Goal: Check status: Check status

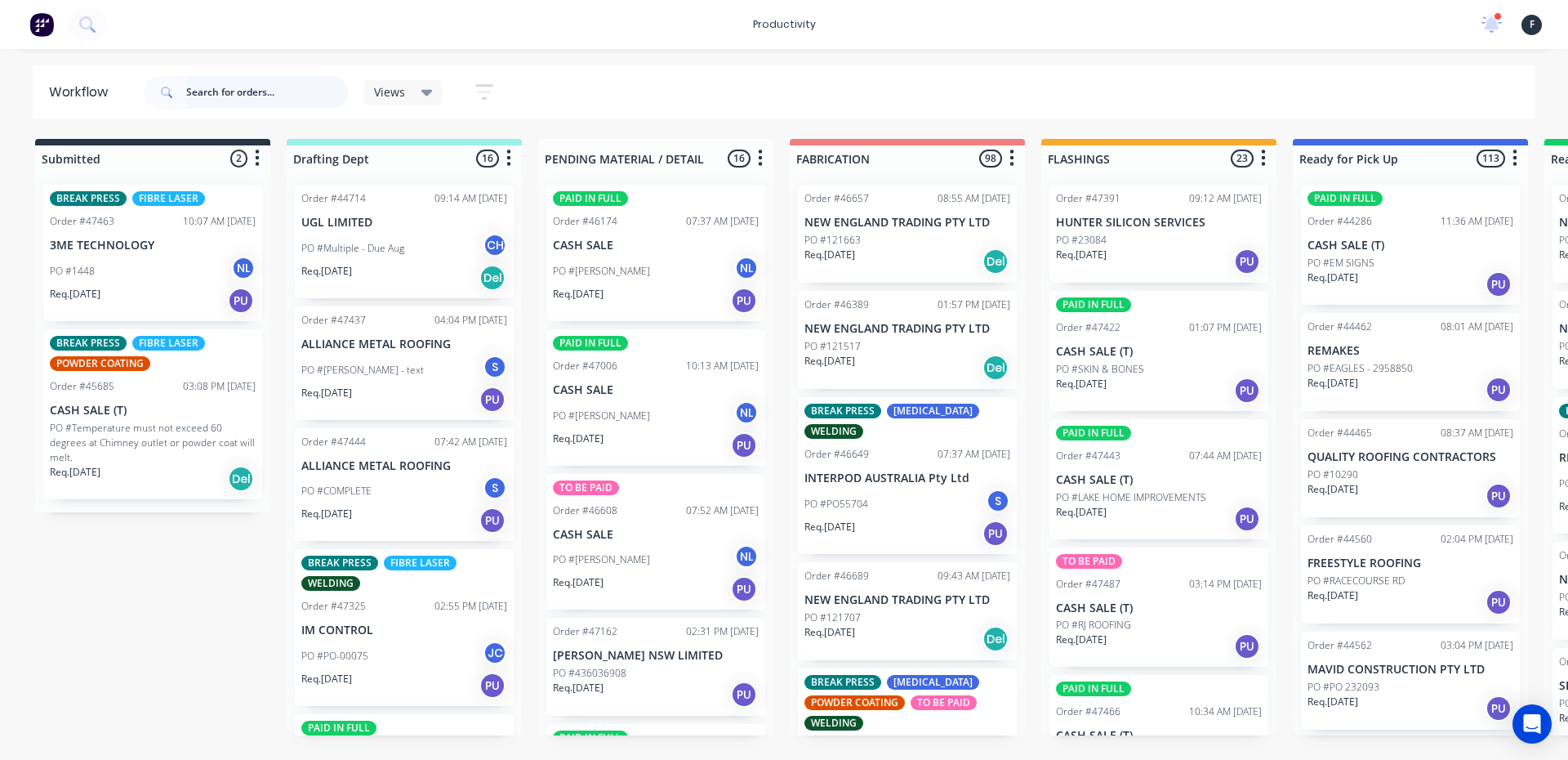
click at [245, 102] on input "text" at bounding box center [267, 91] width 162 height 33
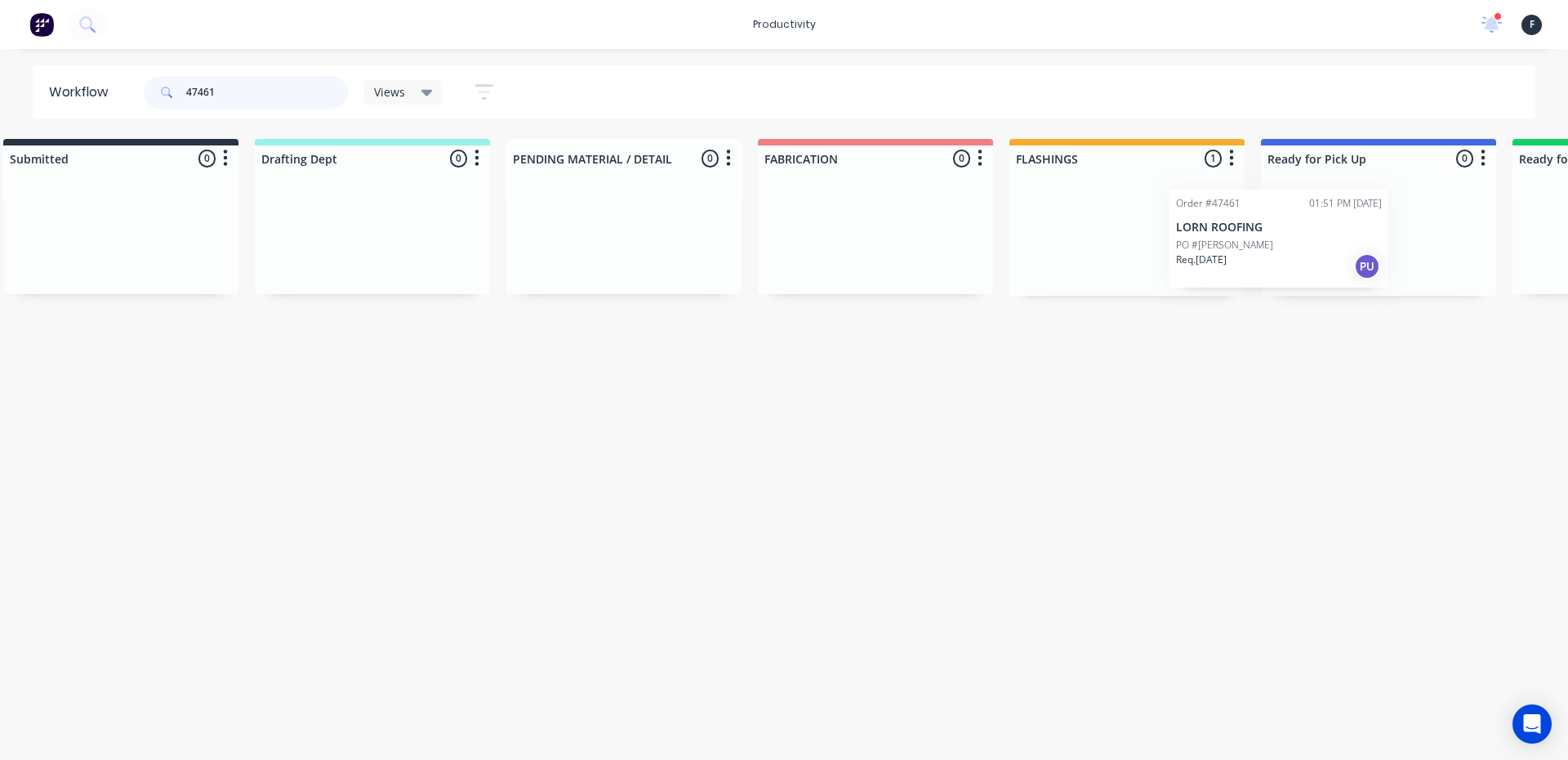
drag, startPoint x: 1100, startPoint y: 277, endPoint x: 1240, endPoint y: 282, distance: 140.1
click at [1240, 282] on div "Submitted 0 Sort By Created date Required date Order number Customer name Most …" at bounding box center [1318, 217] width 2723 height 156
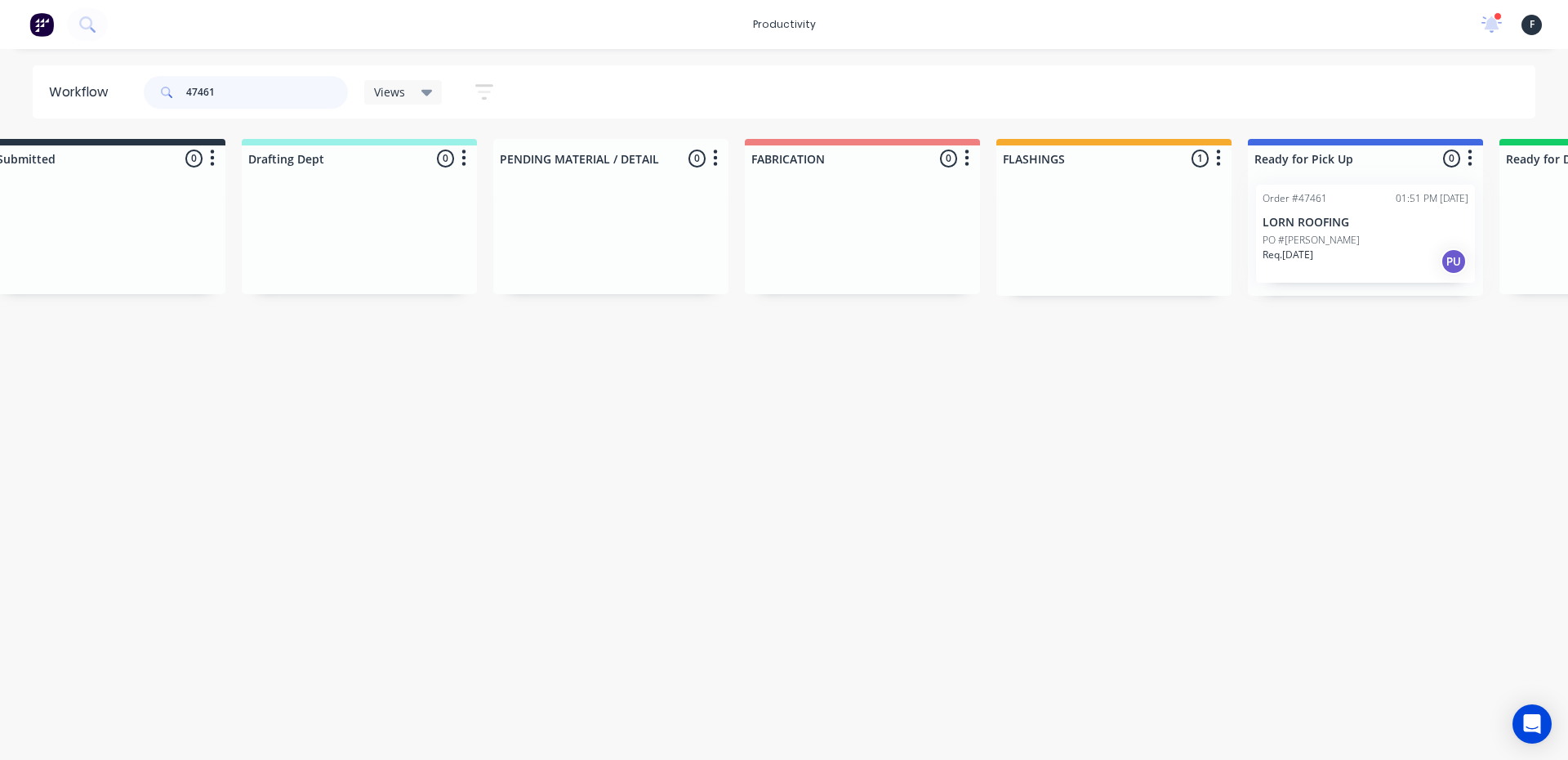
type input "47461"
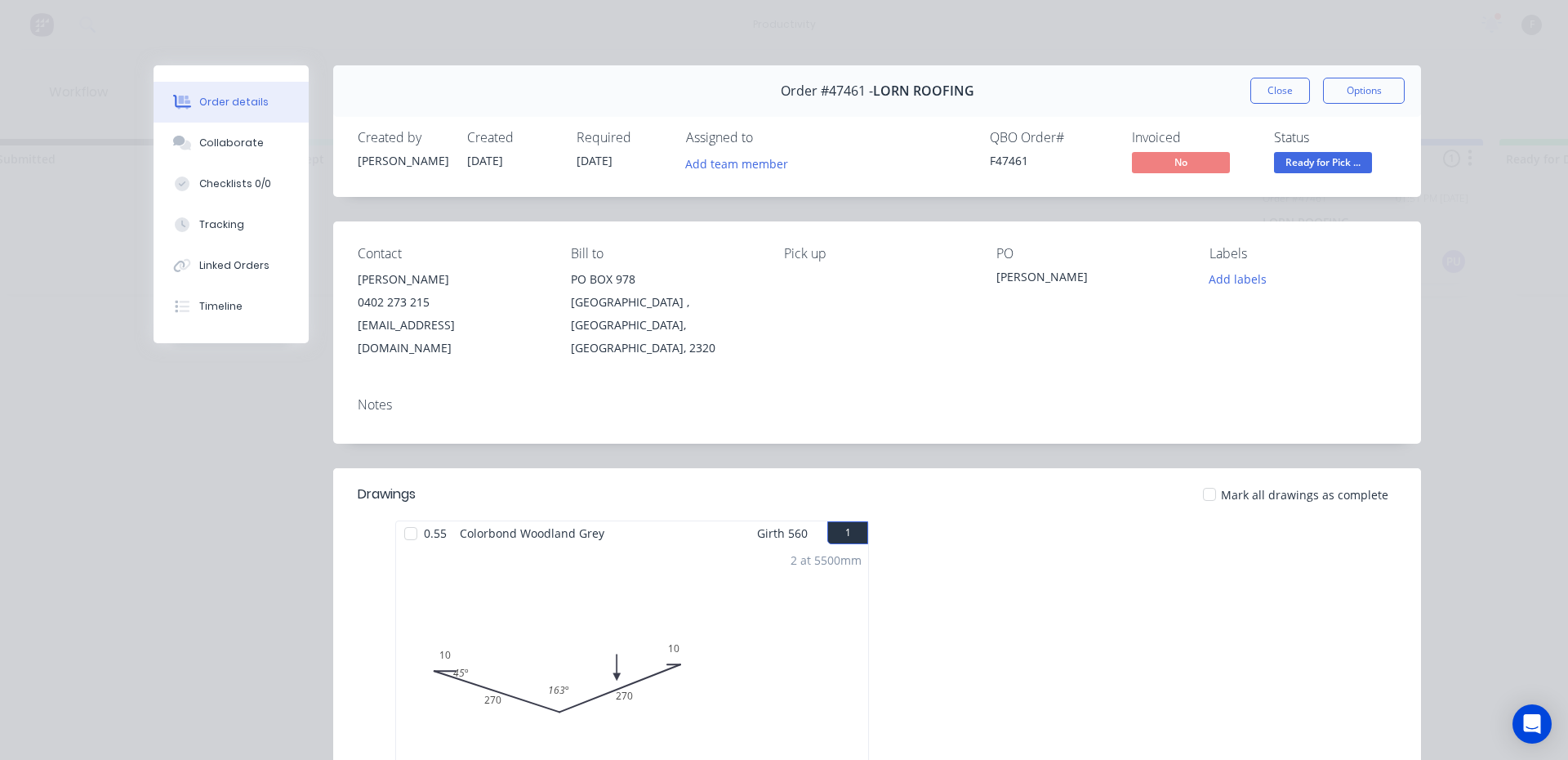
click at [202, 134] on button "Collaborate" at bounding box center [231, 142] width 155 height 40
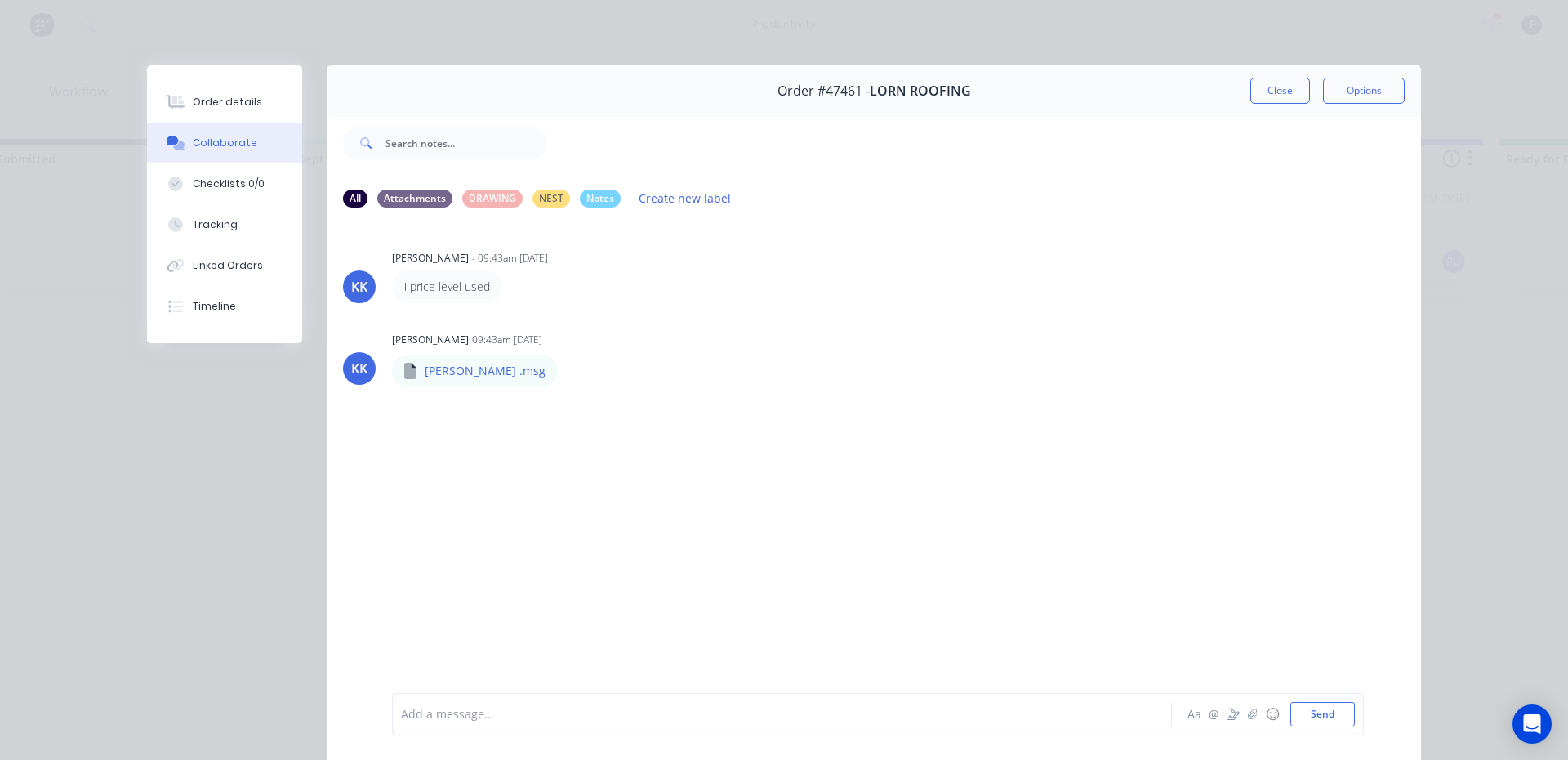
click at [476, 717] on div at bounding box center [758, 714] width 714 height 18
click at [1267, 76] on div "Order #47461 - LORN ROOFING Close Options" at bounding box center [874, 90] width 1095 height 52
click at [1271, 93] on button "Close" at bounding box center [1280, 90] width 60 height 26
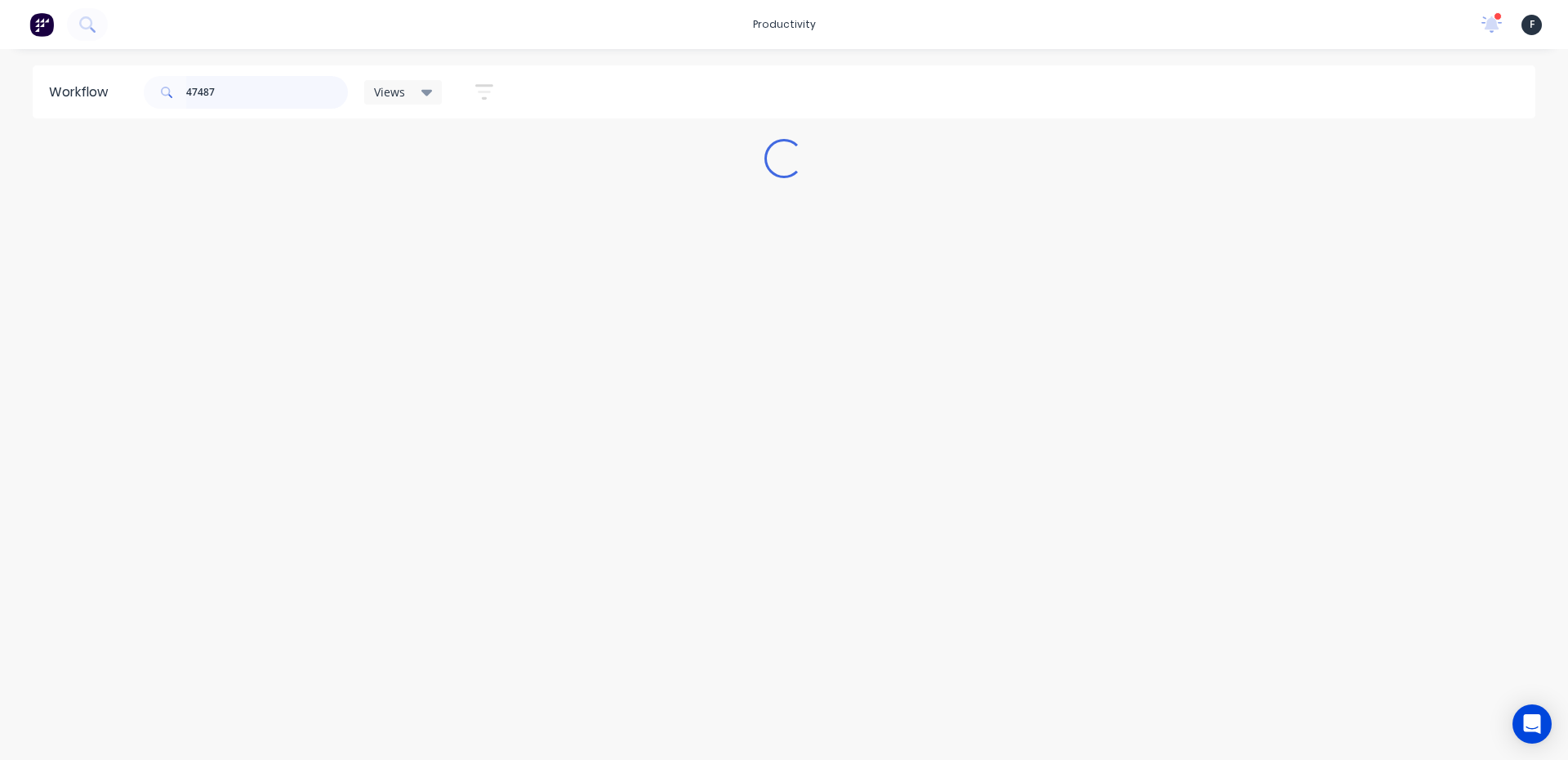
scroll to position [0, 0]
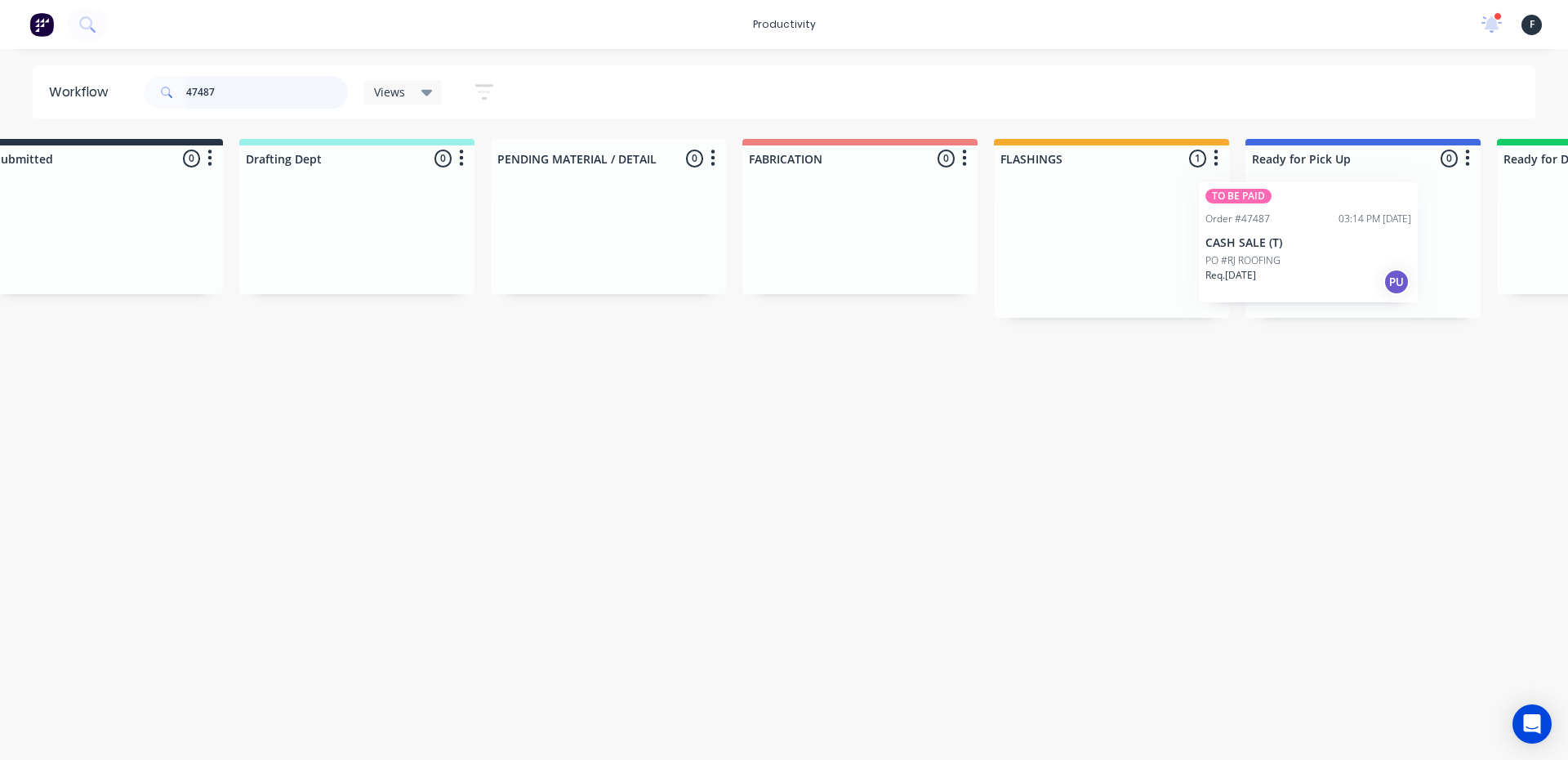
drag, startPoint x: 1102, startPoint y: 281, endPoint x: 1268, endPoint y: 278, distance: 166.0
click at [1268, 278] on div "Submitted 0 Sort By Created date Required date Order number Customer name Most …" at bounding box center [1302, 228] width 2723 height 179
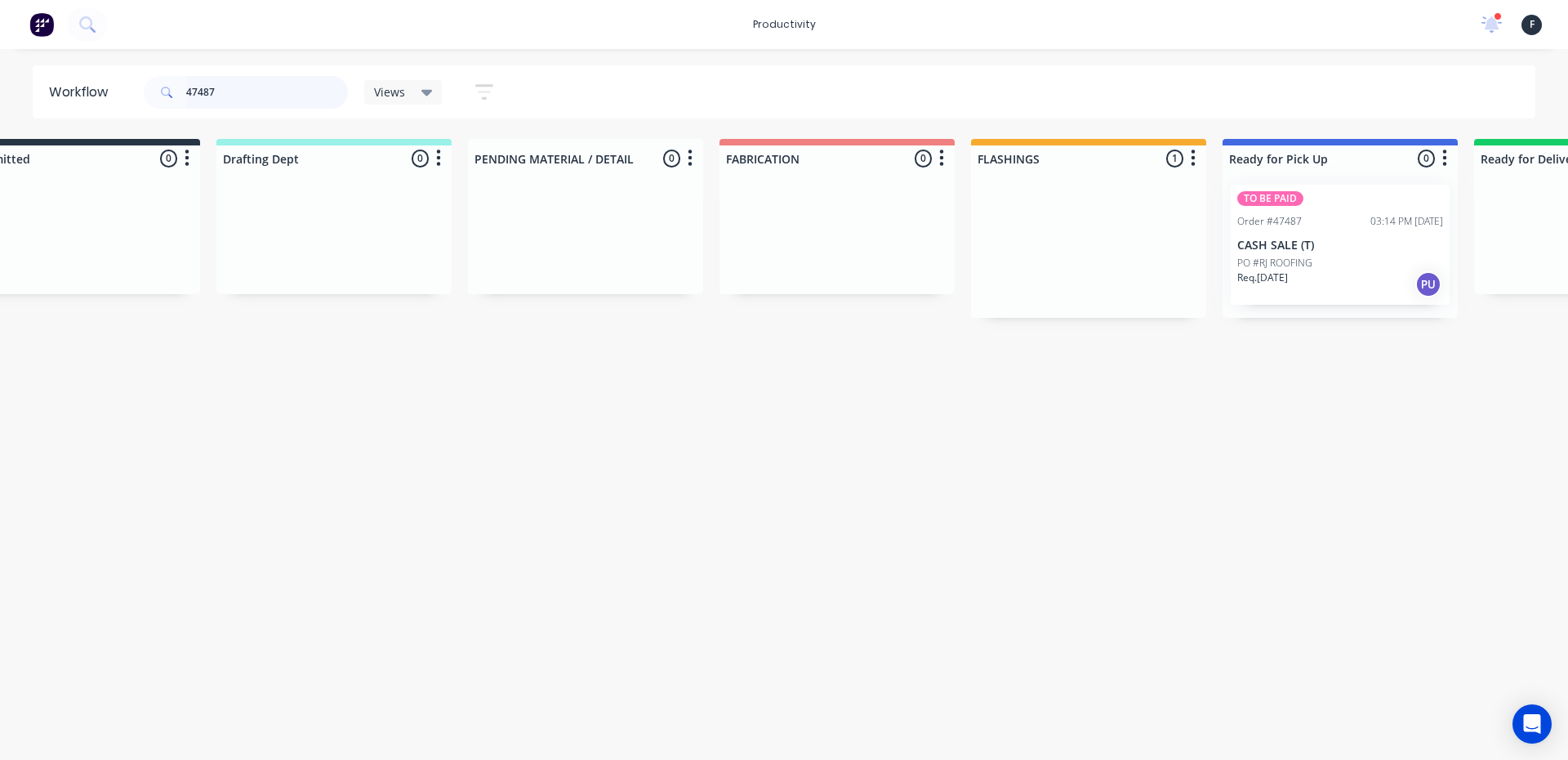
type input "47487"
click at [1288, 264] on div "TO BE PAID Order #47487 03:14 PM [DATE] CASH SALE (T) PO #RJ ROOFING Req. [DATE…" at bounding box center [1340, 244] width 235 height 146
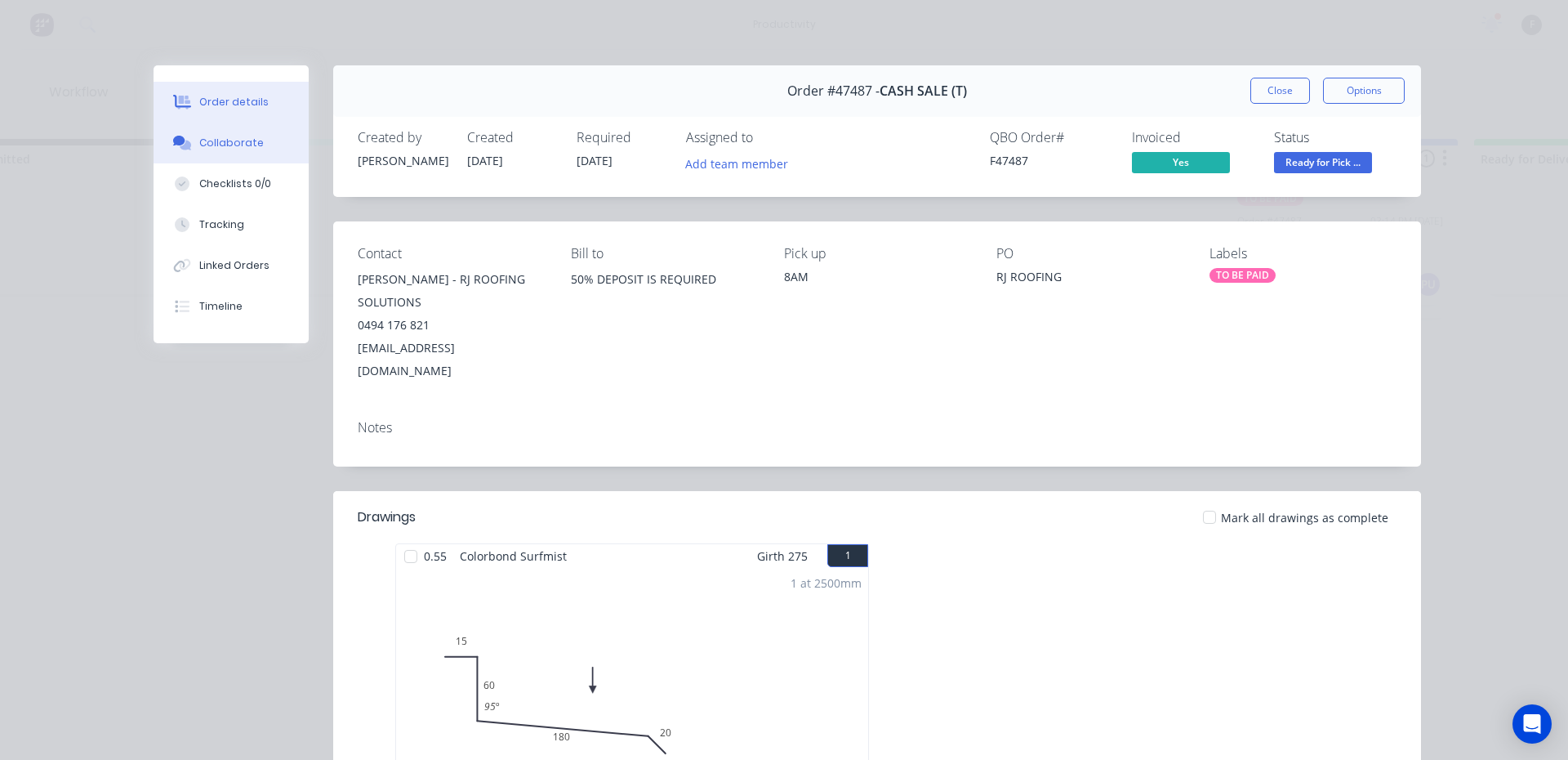
click at [241, 148] on div "Collaborate" at bounding box center [231, 142] width 64 height 15
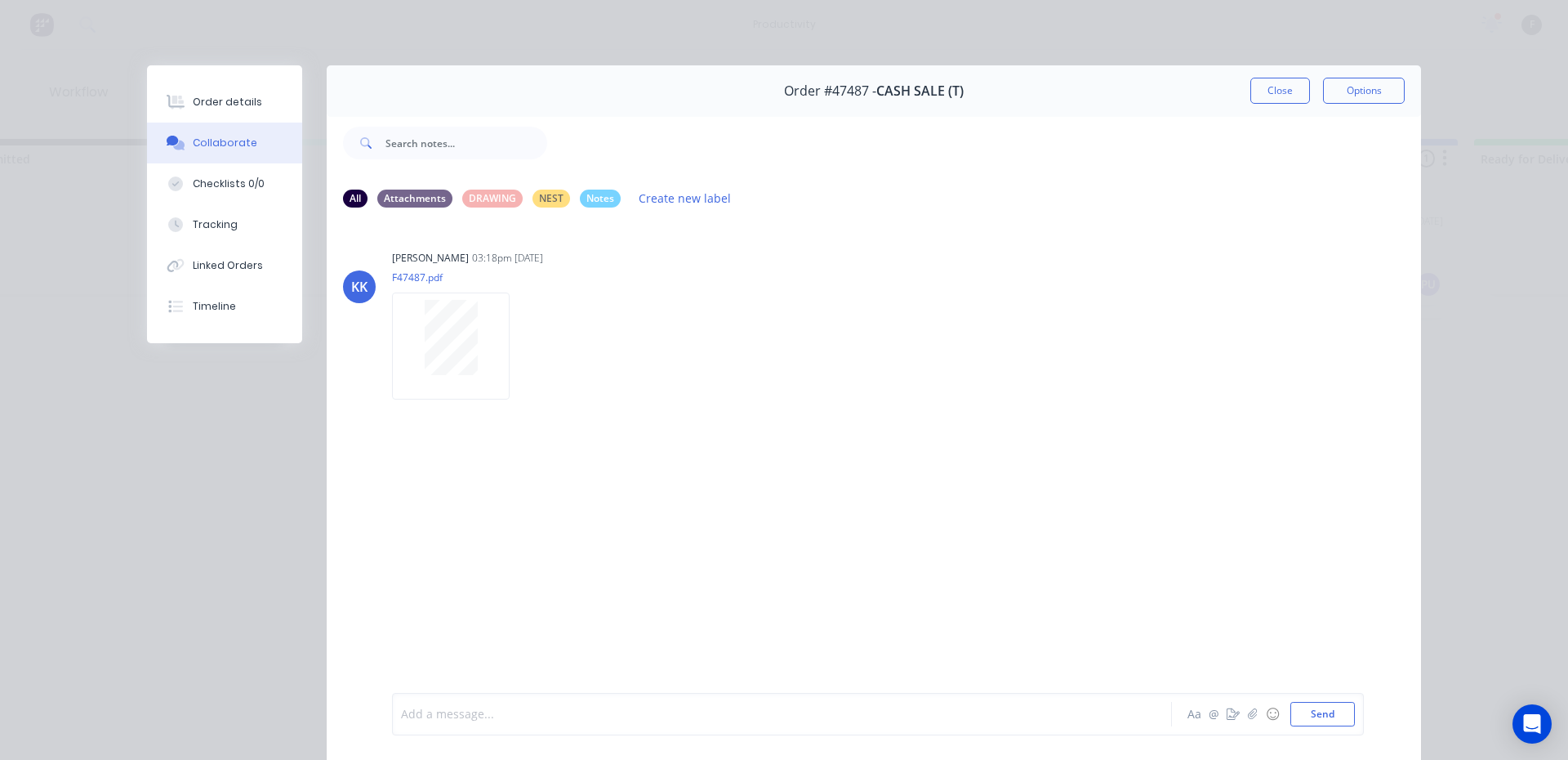
click at [495, 717] on div at bounding box center [758, 714] width 714 height 18
click at [1289, 87] on button "Close" at bounding box center [1280, 90] width 60 height 26
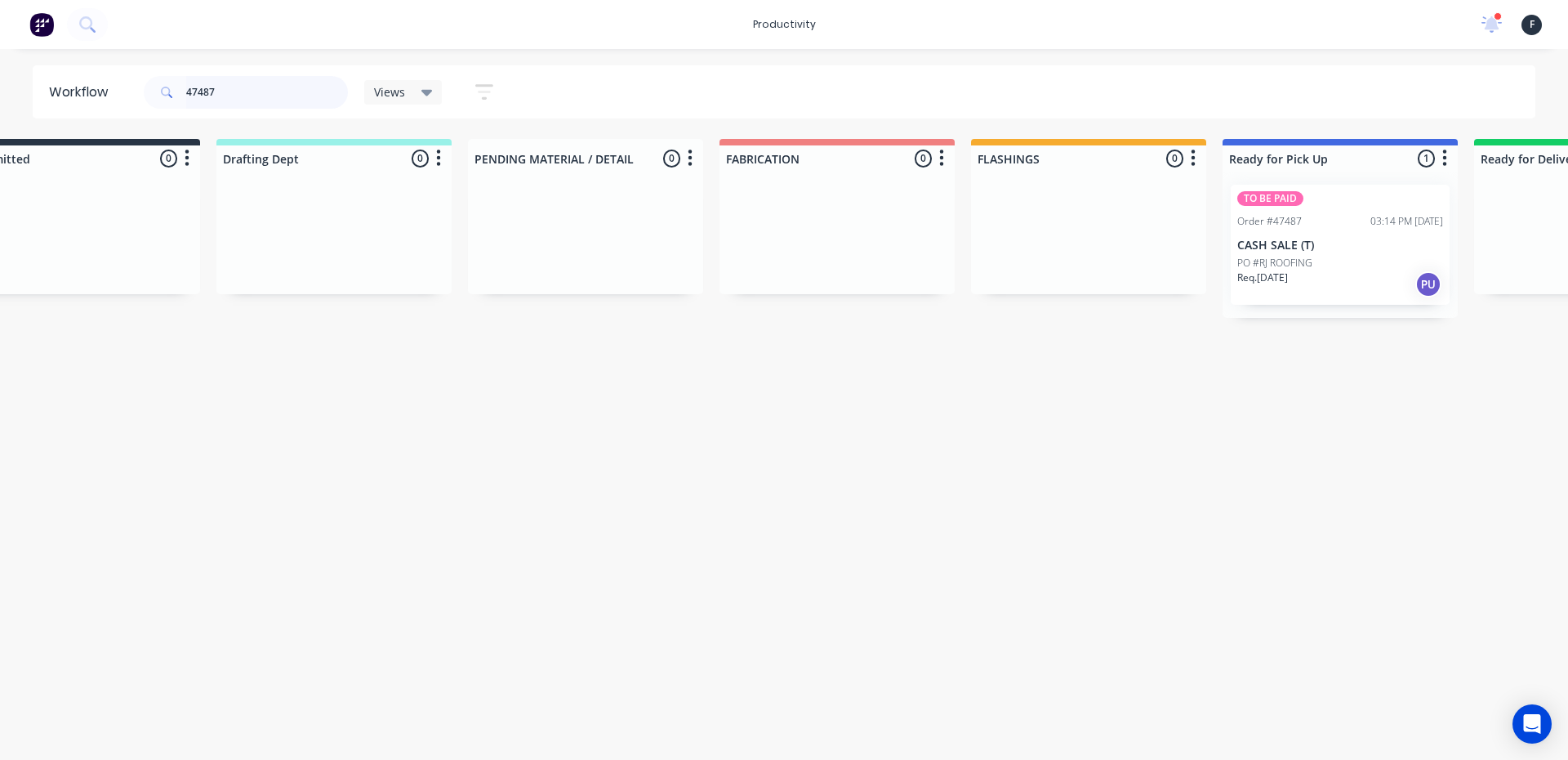
click at [221, 95] on input "47487" at bounding box center [267, 91] width 162 height 33
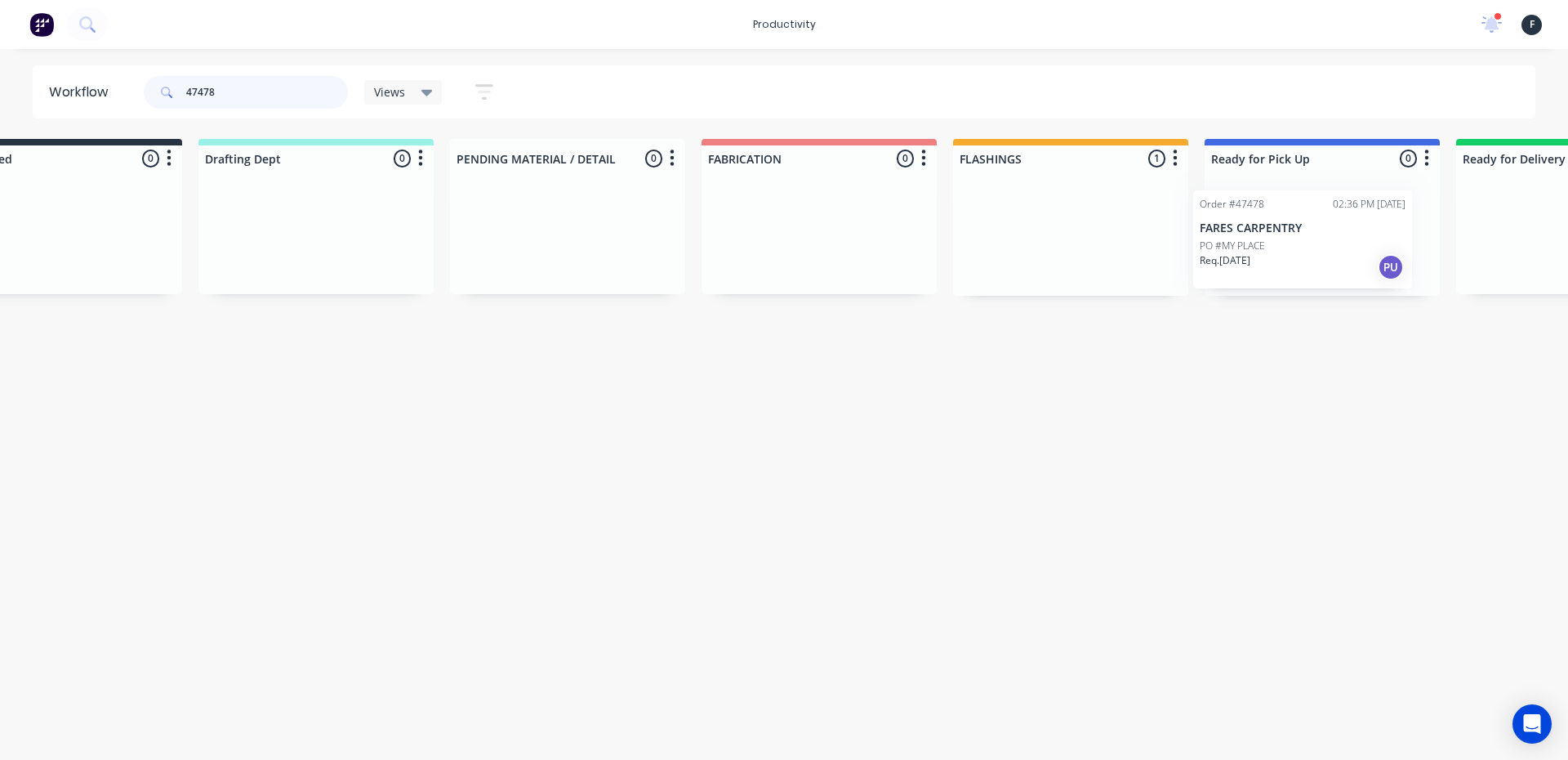
drag, startPoint x: 1160, startPoint y: 257, endPoint x: 1313, endPoint y: 262, distance: 153.1
click at [1313, 262] on div "Submitted 0 Sort By Created date Required date Order number Customer name Most …" at bounding box center [1261, 217] width 2723 height 156
type input "47478"
click at [1313, 262] on div at bounding box center [1314, 233] width 235 height 124
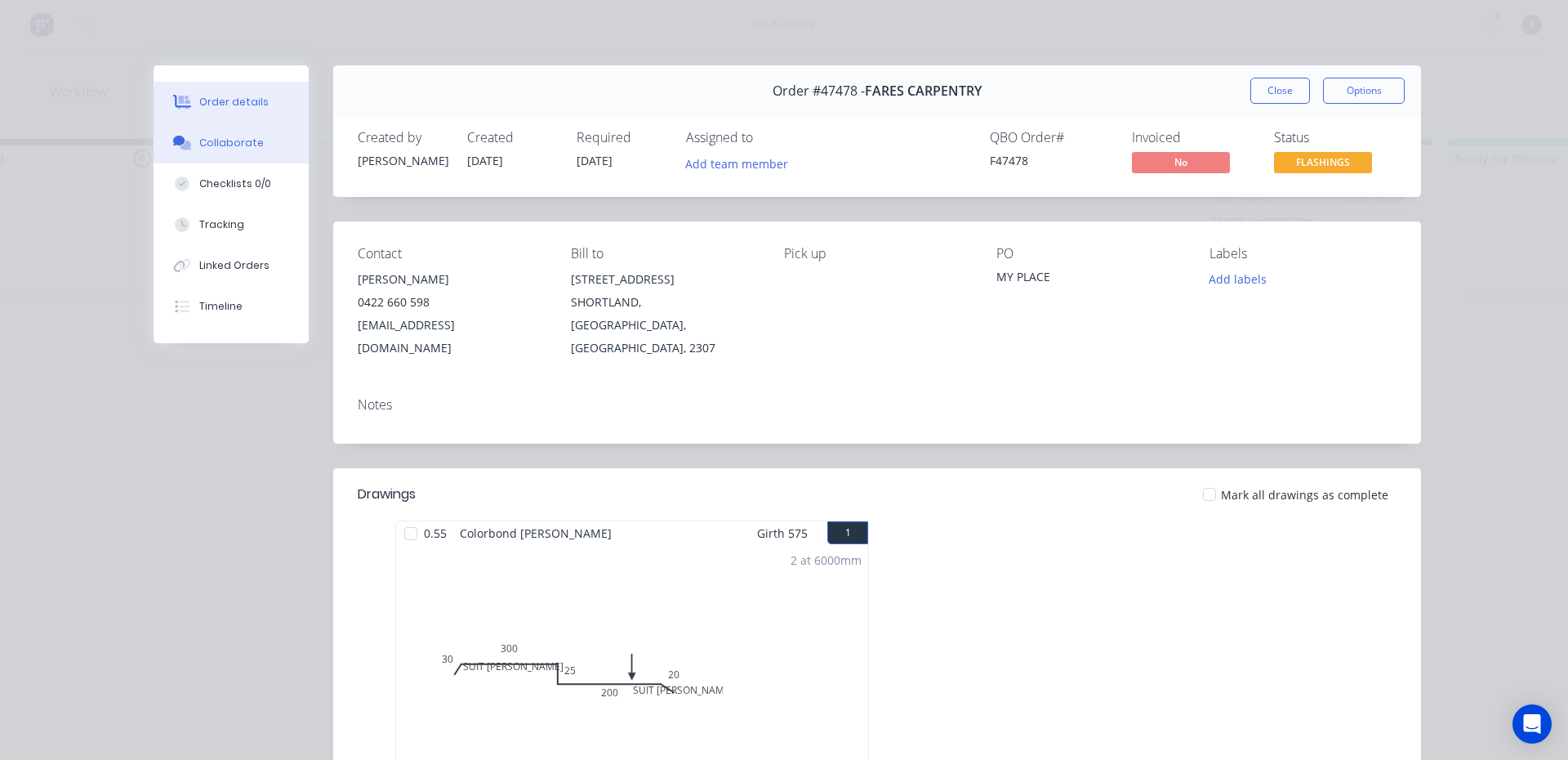
click at [273, 141] on button "Collaborate" at bounding box center [231, 142] width 155 height 40
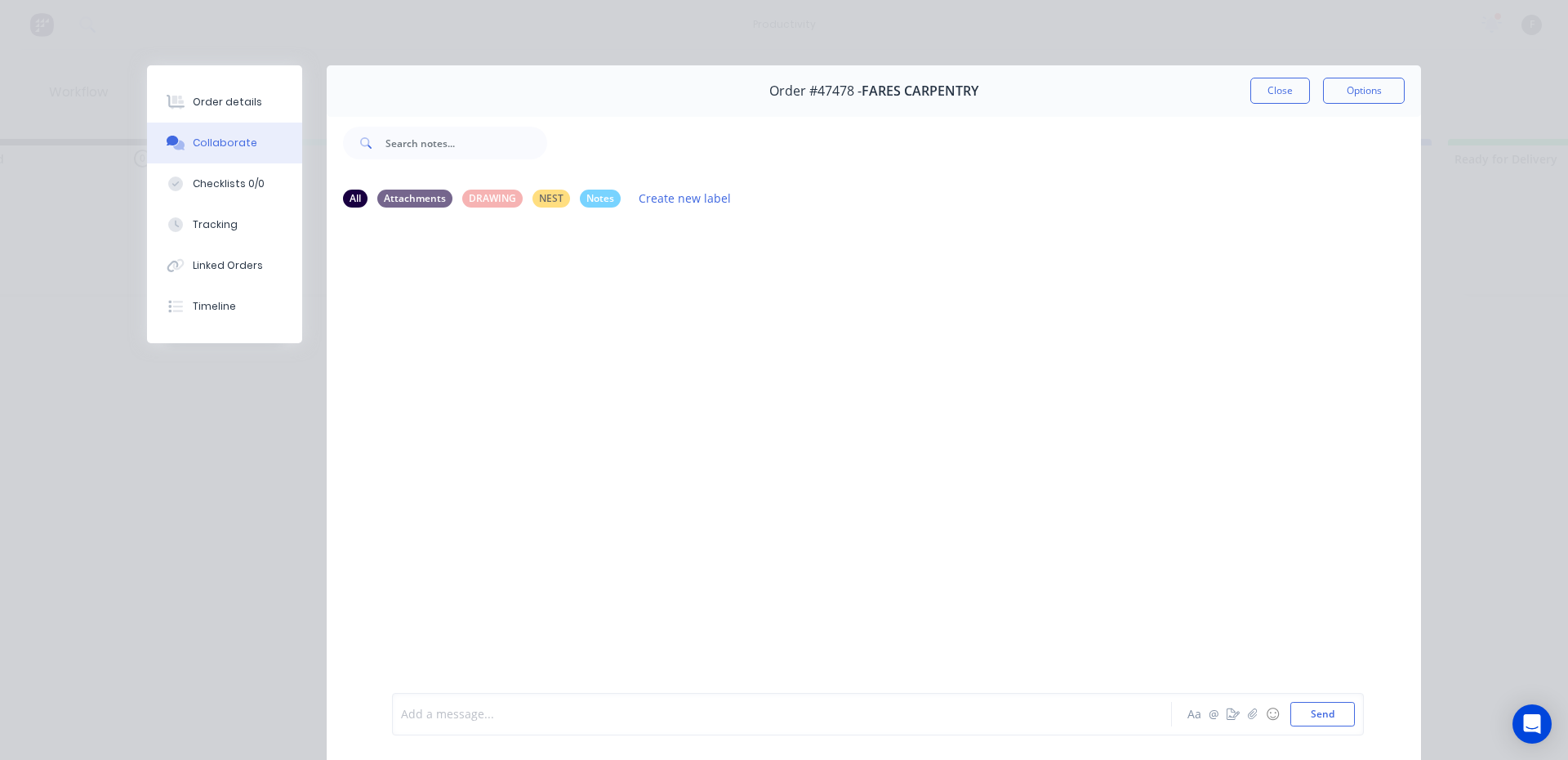
click at [487, 719] on div at bounding box center [758, 714] width 714 height 18
click at [1275, 110] on div "Order #47478 - FARES CARPENTRY Close Options" at bounding box center [874, 90] width 1095 height 52
click at [1294, 76] on div "Order #47478 - FARES CARPENTRY Close Options" at bounding box center [874, 90] width 1095 height 52
click at [1262, 91] on button "Close" at bounding box center [1280, 90] width 60 height 26
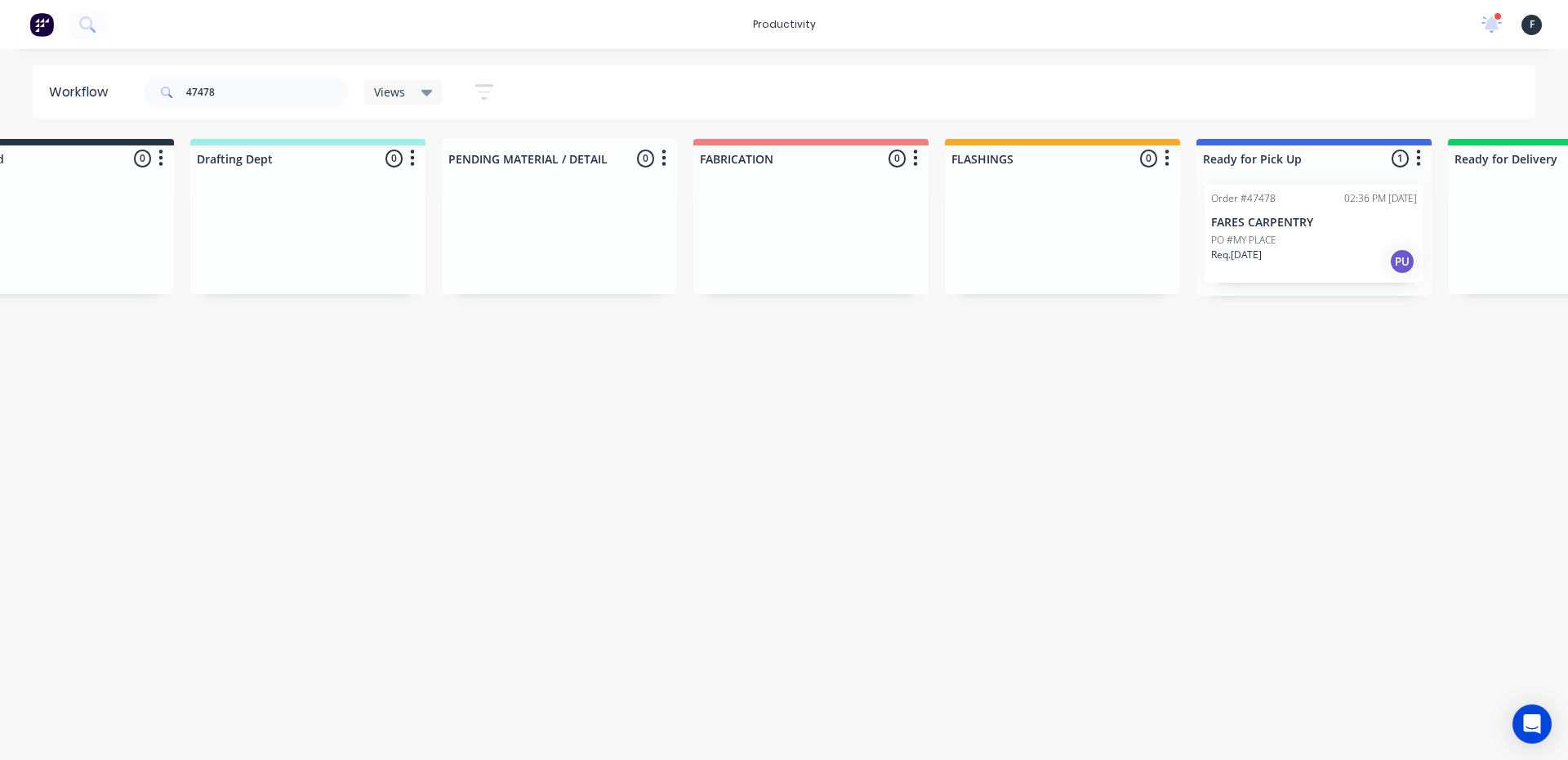
click at [261, 73] on div "47478" at bounding box center [246, 92] width 204 height 49
click at [265, 87] on input "47478" at bounding box center [267, 91] width 162 height 33
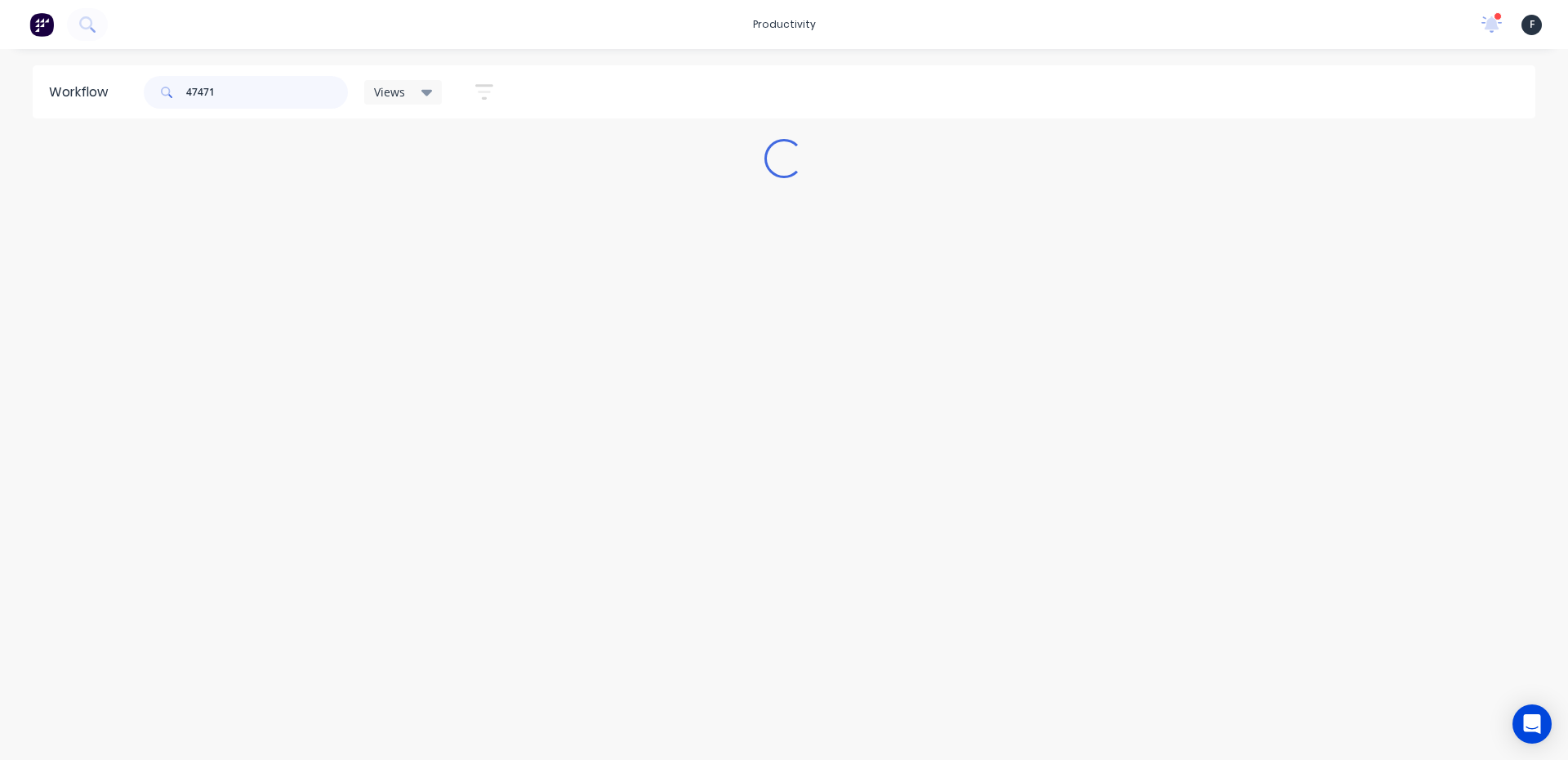
scroll to position [0, 0]
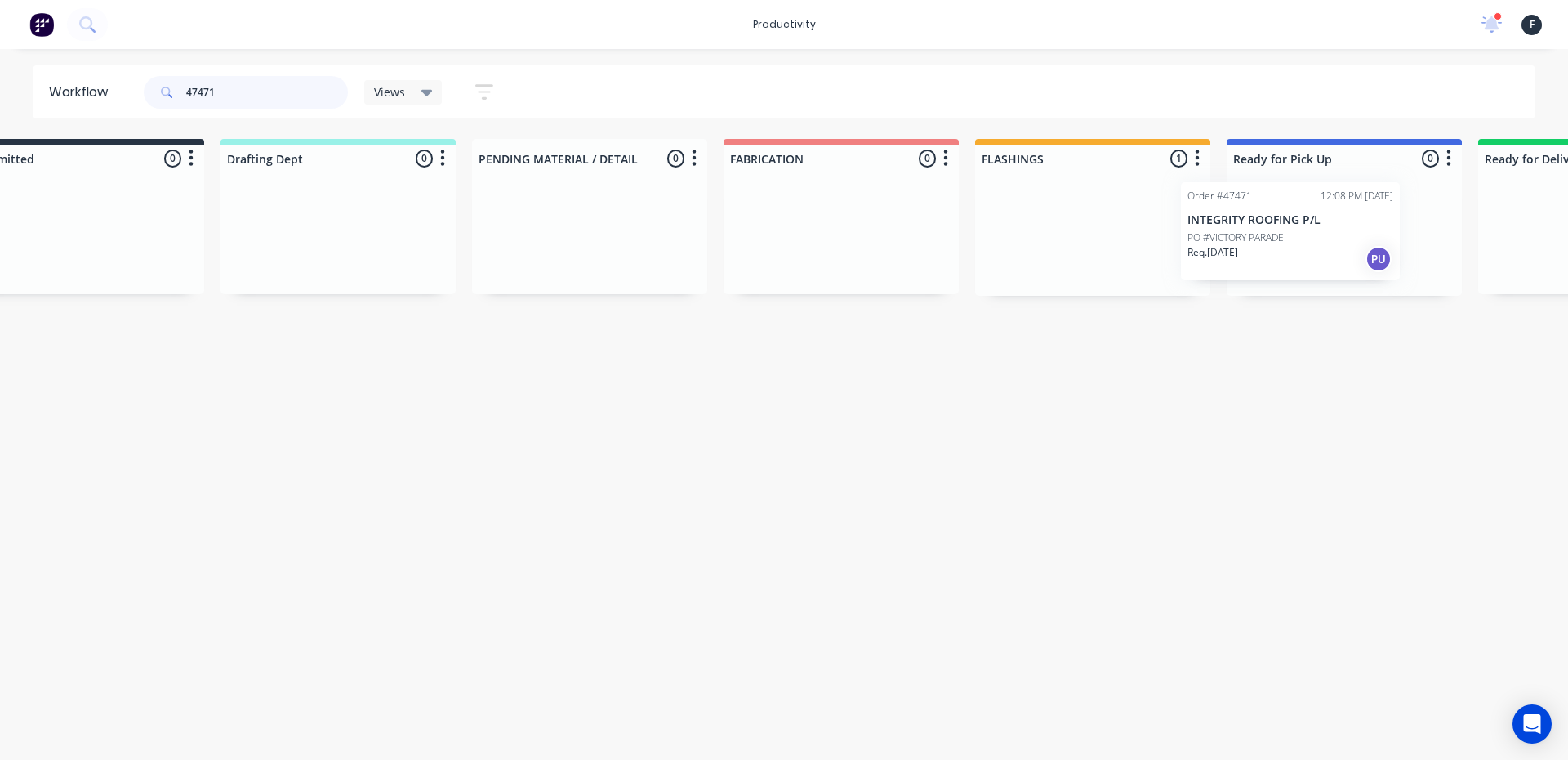
drag, startPoint x: 1137, startPoint y: 228, endPoint x: 1283, endPoint y: 226, distance: 146.0
click at [1283, 226] on div "Submitted 0 Sort By Created date Required date Order number Customer name Most …" at bounding box center [1283, 217] width 2723 height 156
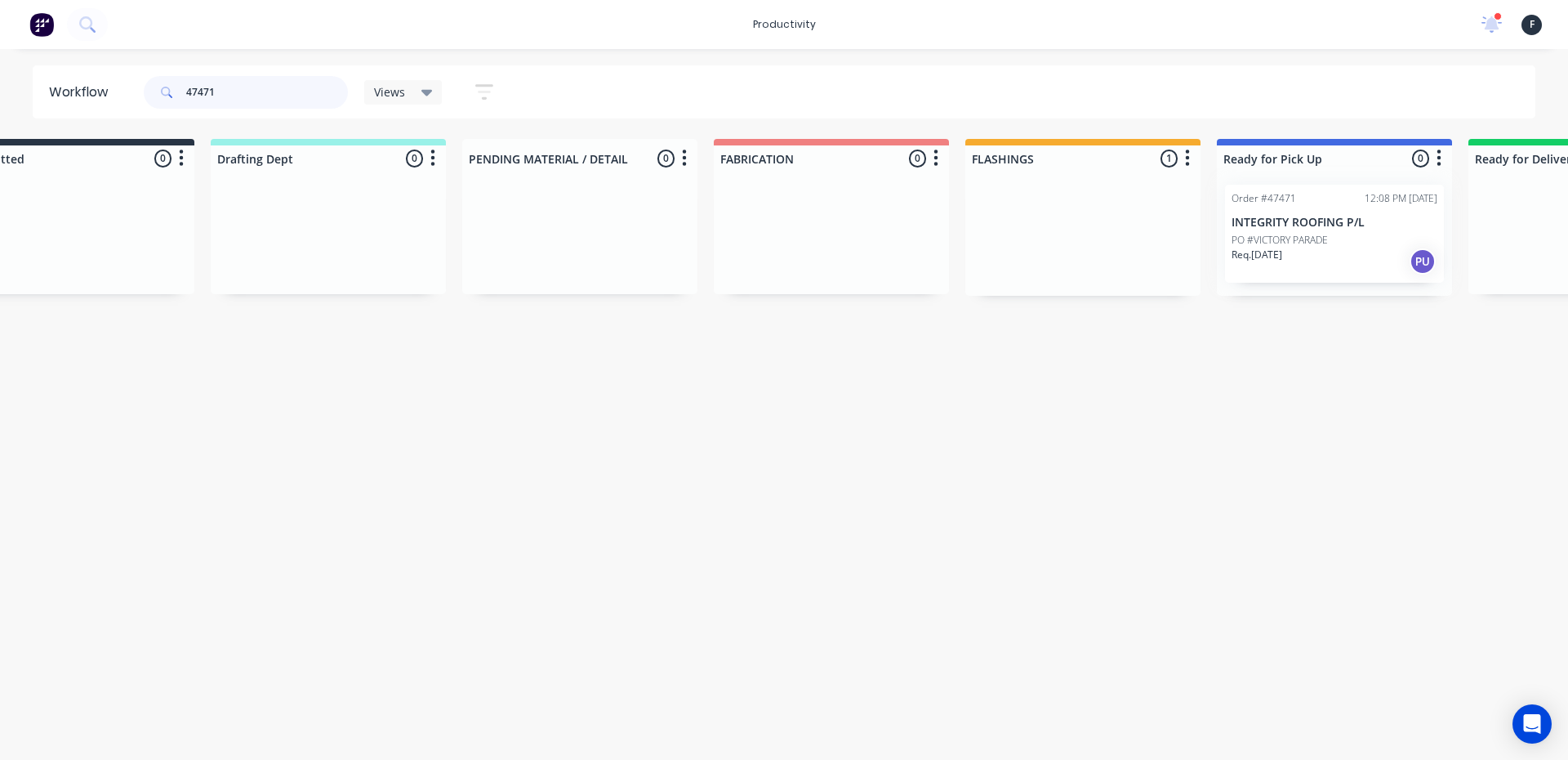
type input "47471"
click at [1304, 222] on div "Order #47471 12:08 PM [DATE] INTEGRITY ROOFING P/L PO #VICTORY PARADE Req. [DAT…" at bounding box center [1334, 233] width 235 height 124
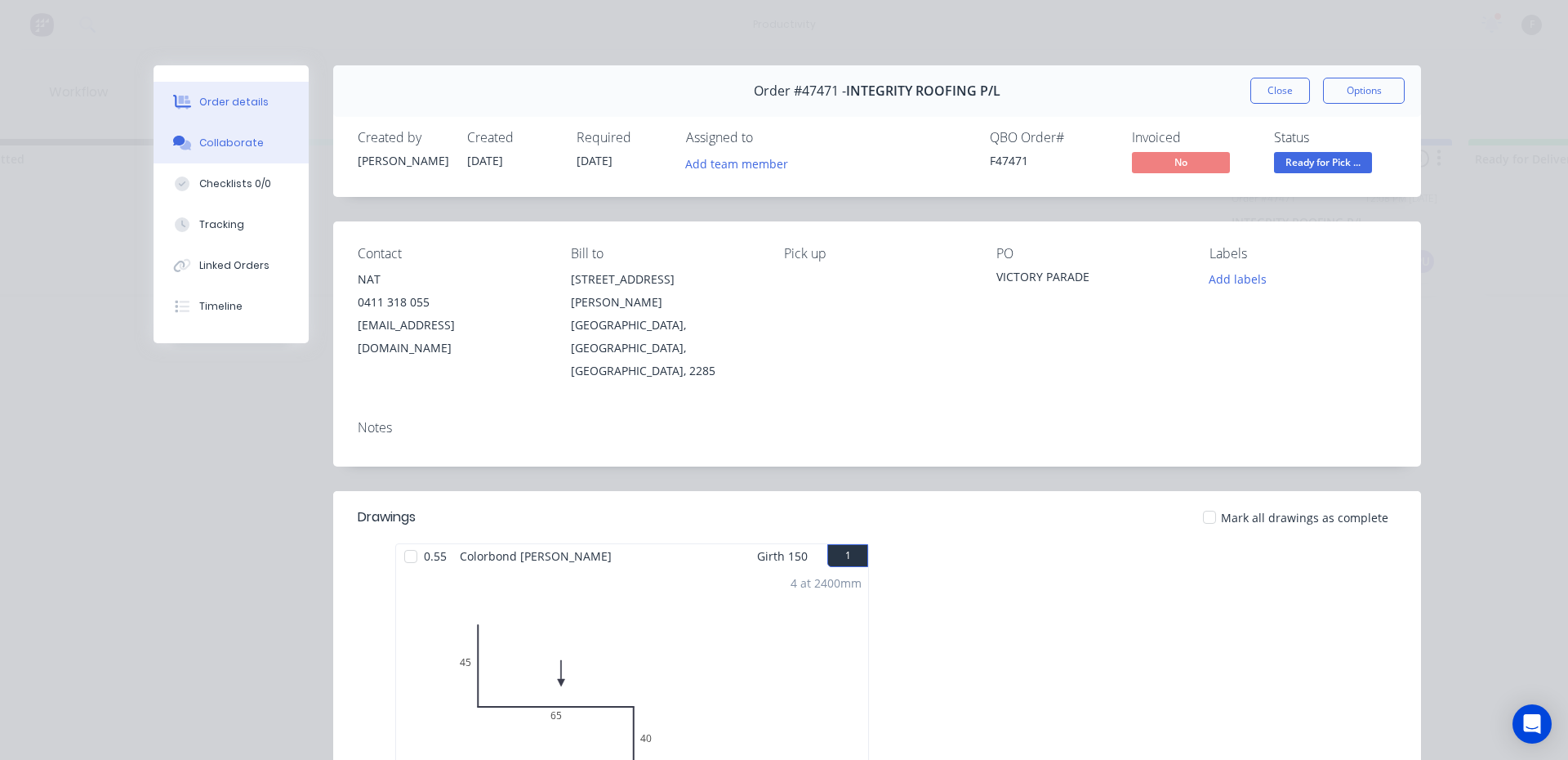
click at [253, 152] on button "Collaborate" at bounding box center [231, 142] width 155 height 40
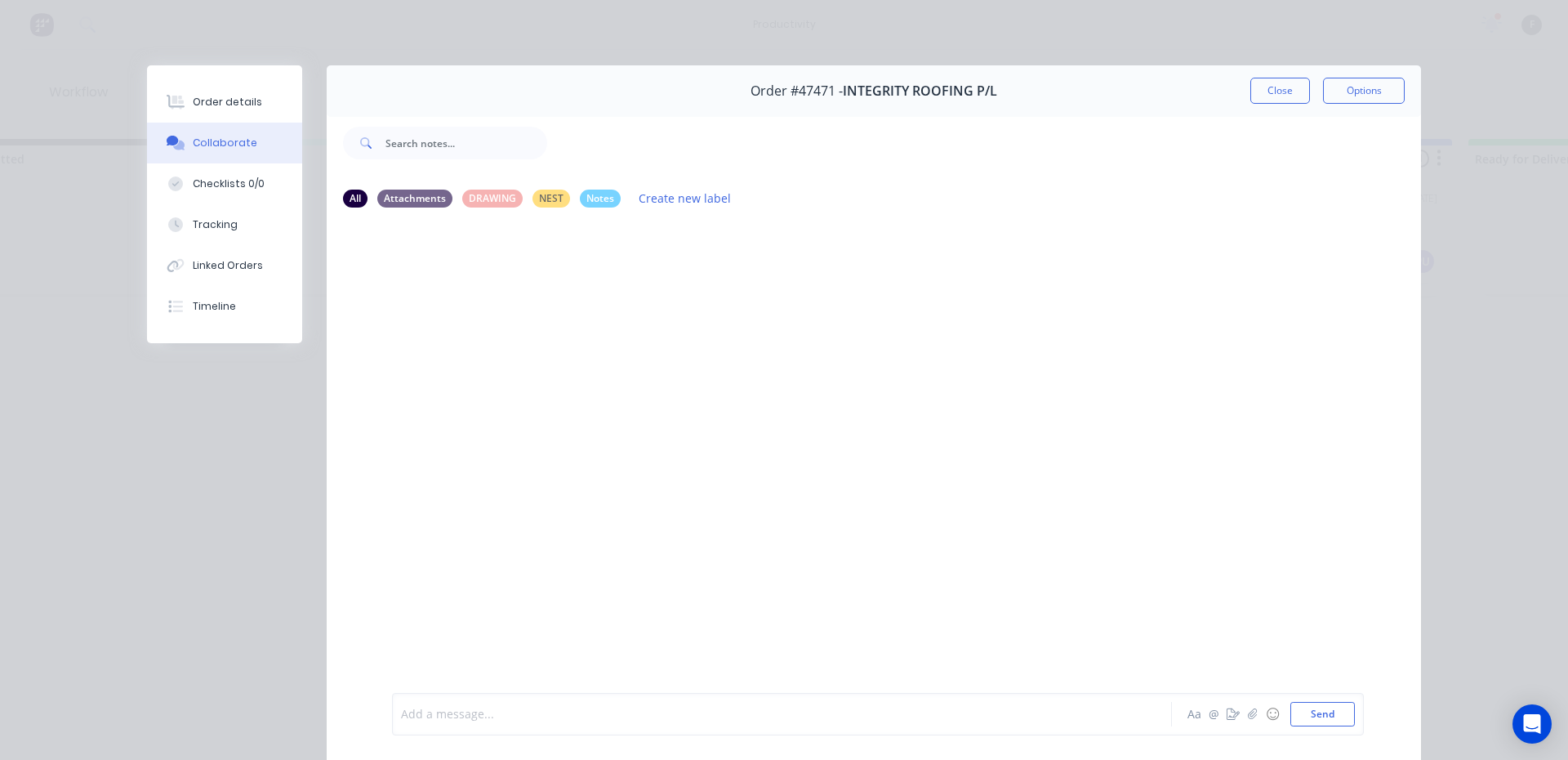
click at [472, 718] on div at bounding box center [758, 714] width 714 height 18
click at [1266, 87] on button "Close" at bounding box center [1280, 90] width 60 height 26
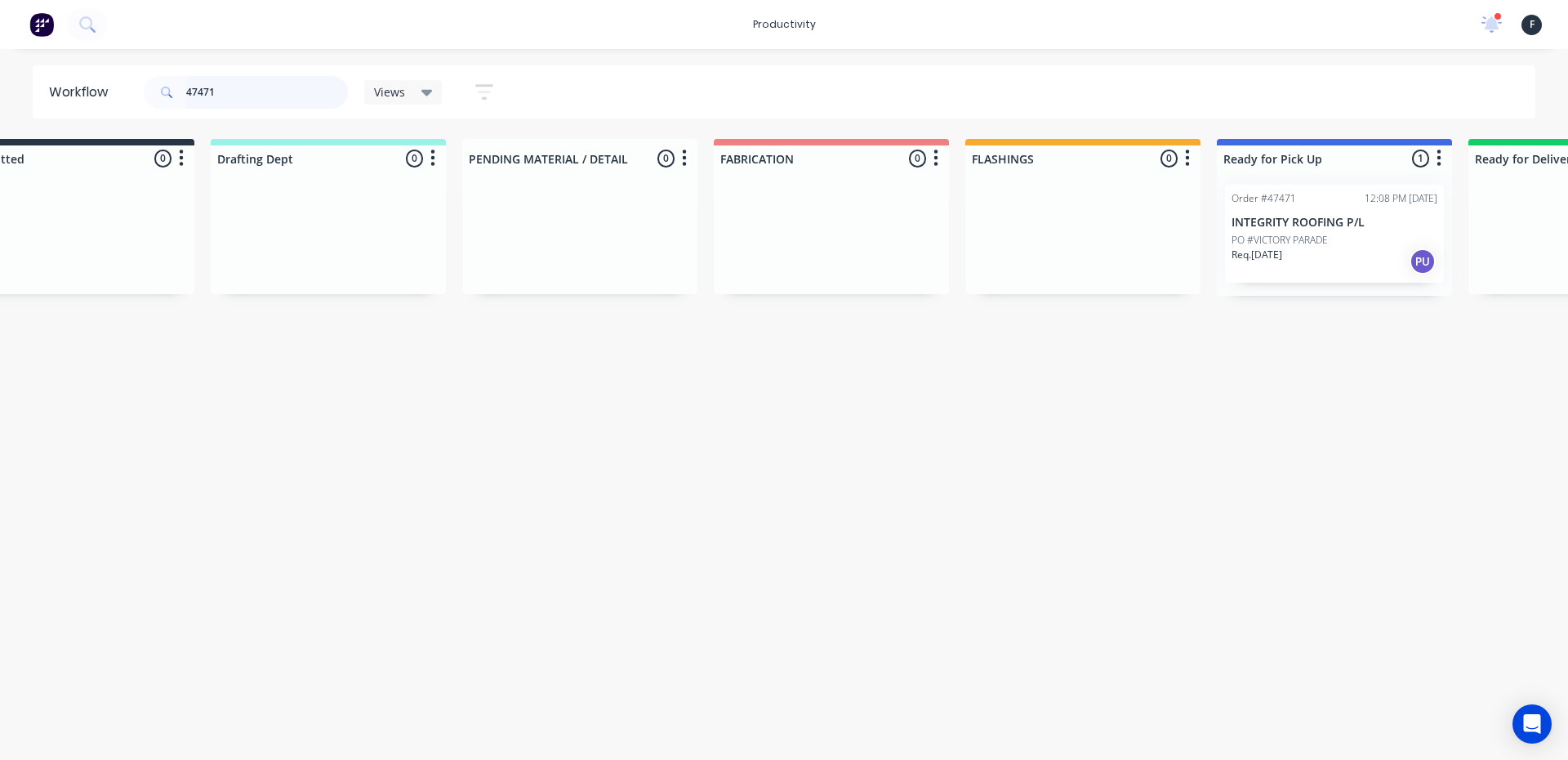
click at [242, 90] on input "47471" at bounding box center [267, 91] width 162 height 33
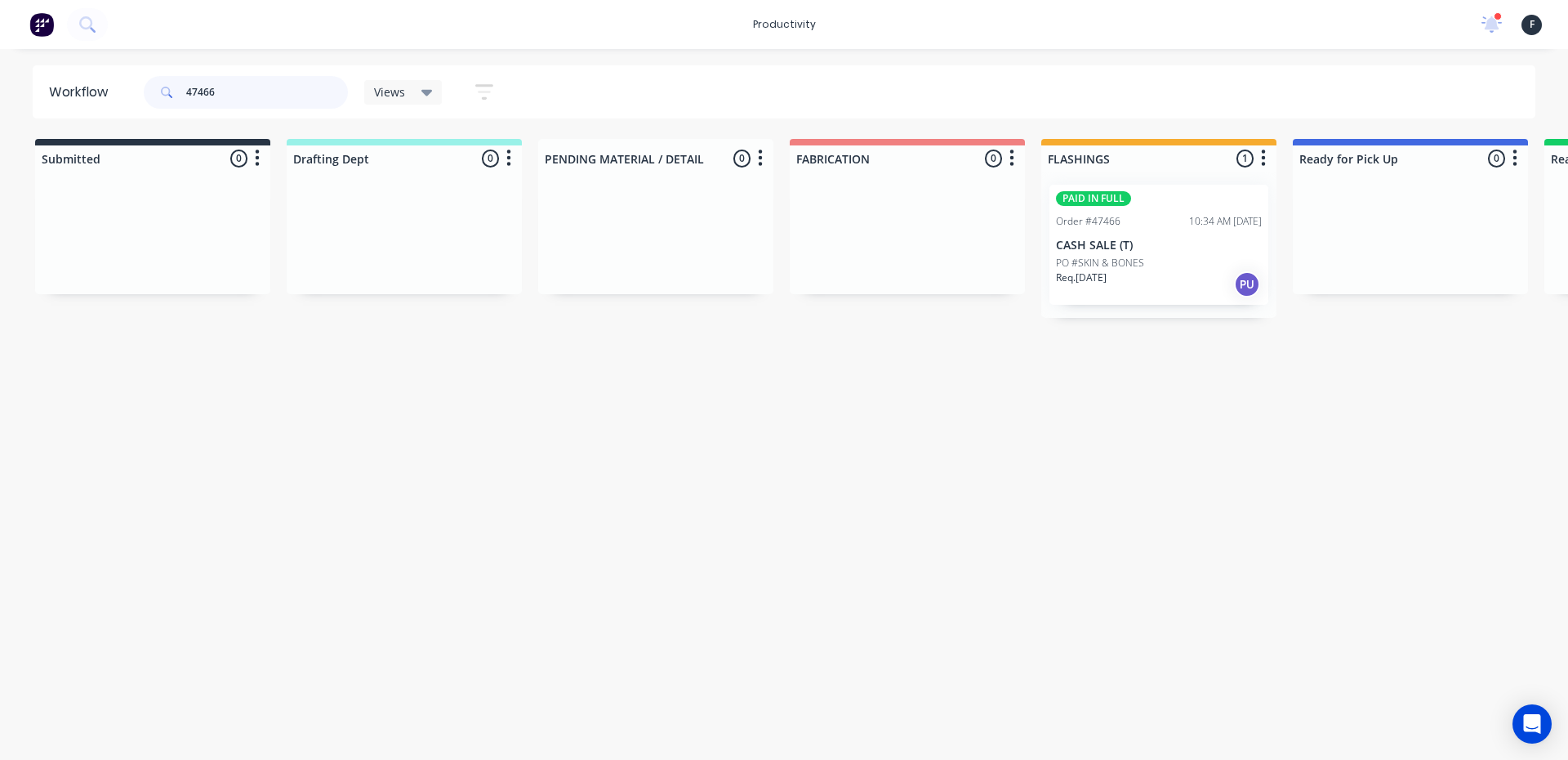
type input "47466"
click at [1048, 250] on div "PAID IN FULL Order #47466 10:34 AM [DATE] CASH SALE (T) PO #SKIN & BONES Req. […" at bounding box center [1159, 244] width 235 height 146
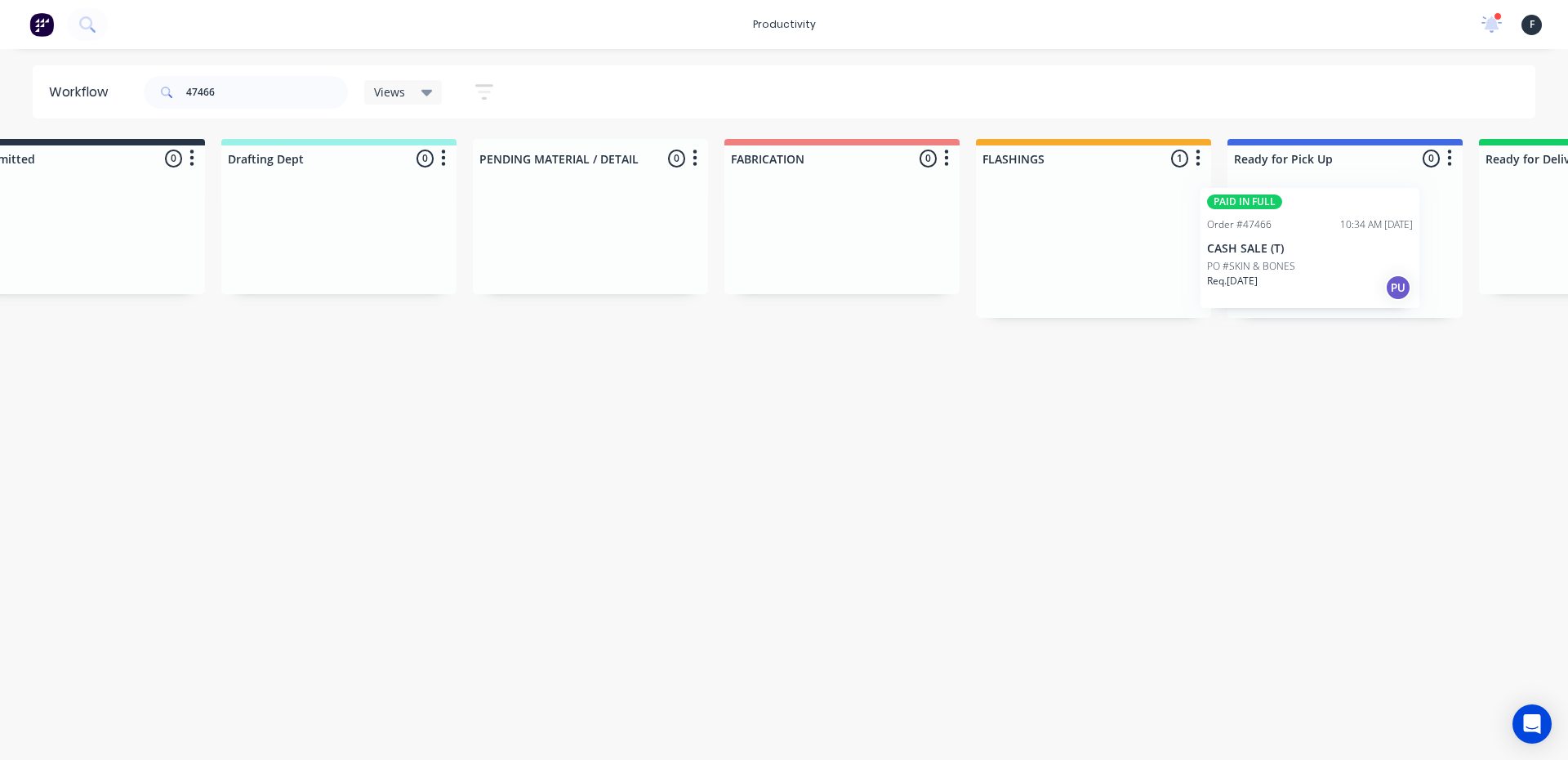
drag, startPoint x: 1071, startPoint y: 250, endPoint x: 1229, endPoint y: 254, distance: 158.1
click at [1229, 254] on div "Submitted 0 Sort By Created date Required date Order number Customer name Most …" at bounding box center [1284, 228] width 2723 height 179
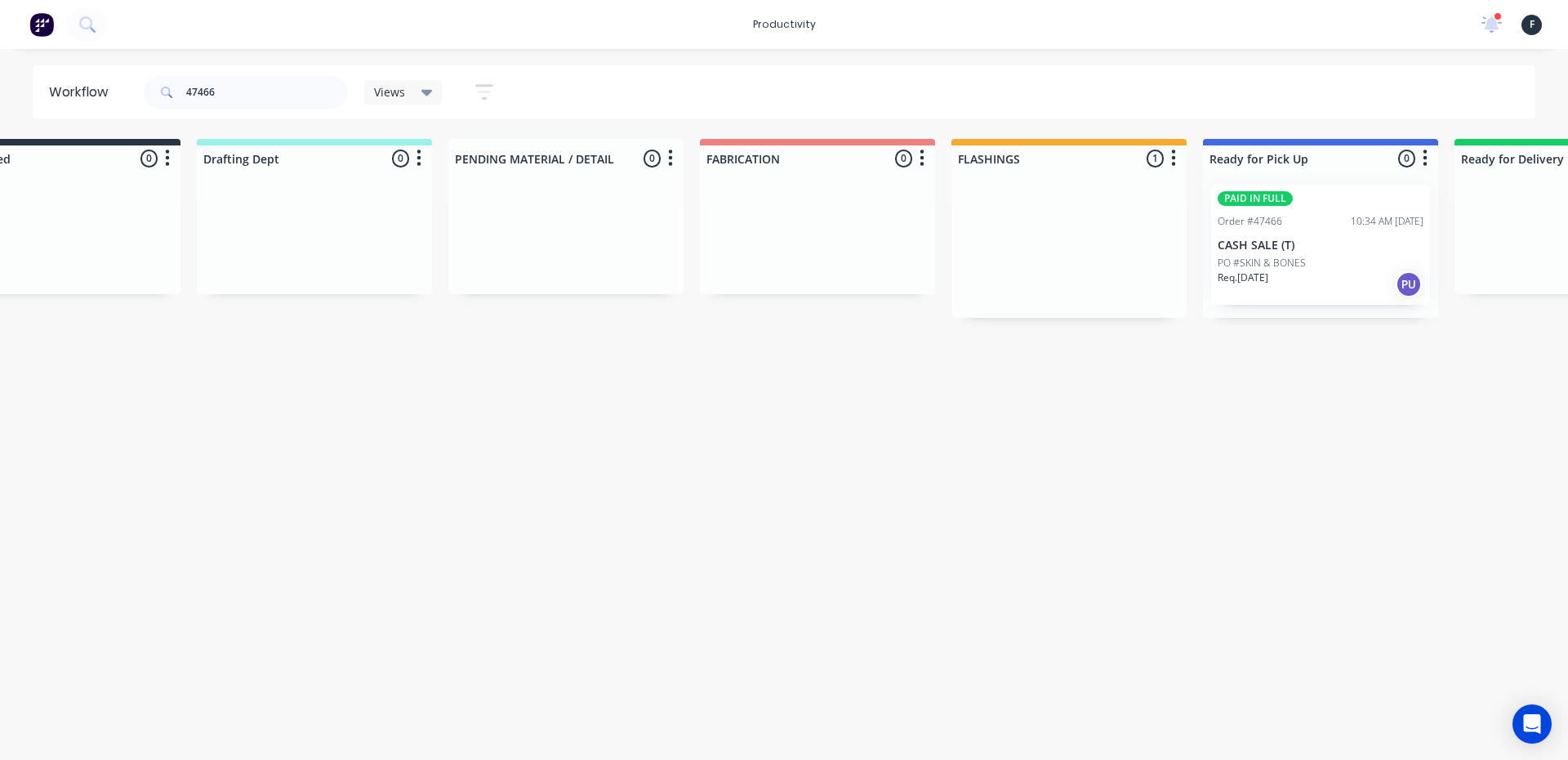
click at [1283, 246] on div at bounding box center [1320, 244] width 235 height 146
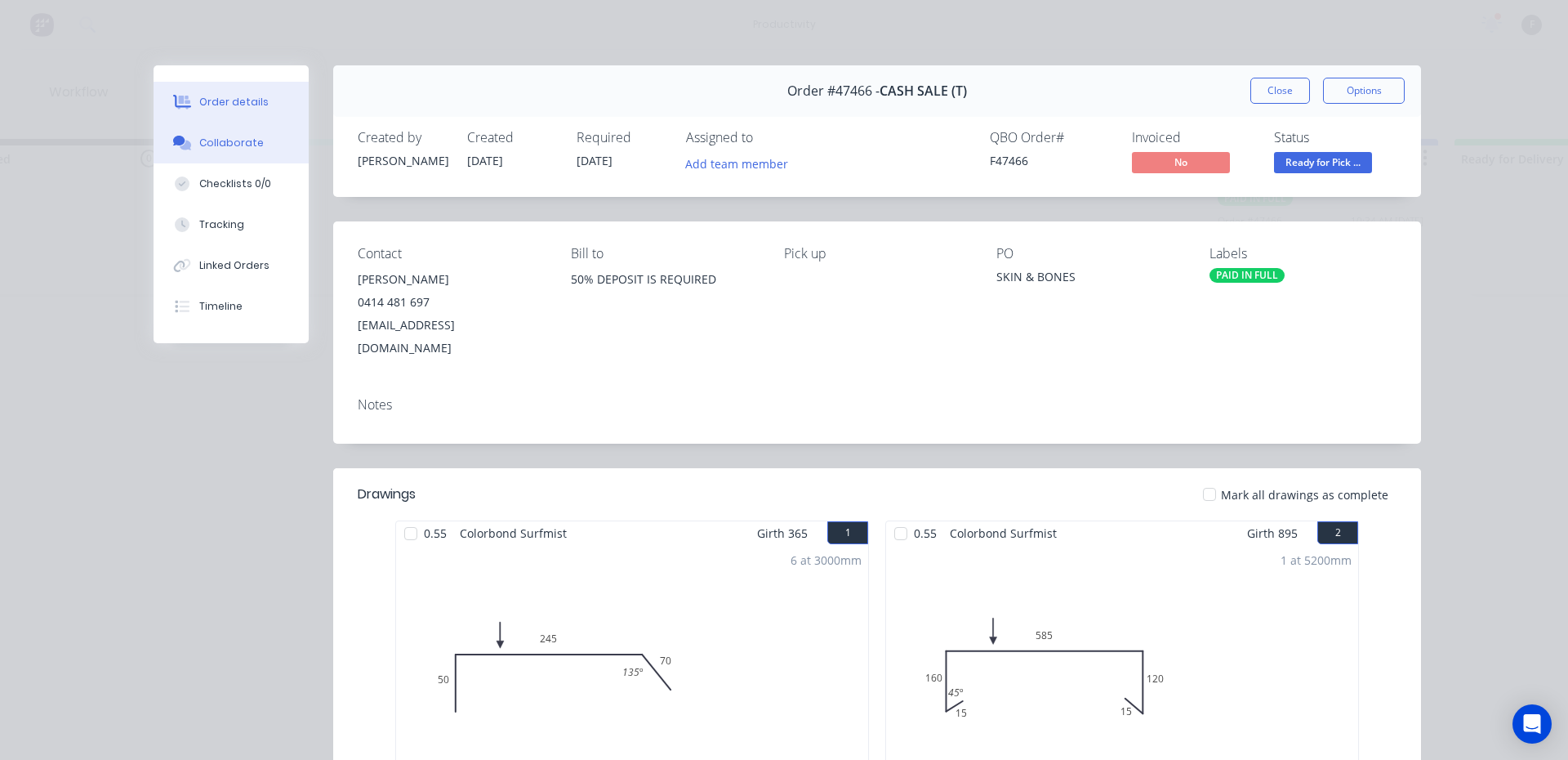
click at [202, 127] on button "Collaborate" at bounding box center [231, 142] width 155 height 40
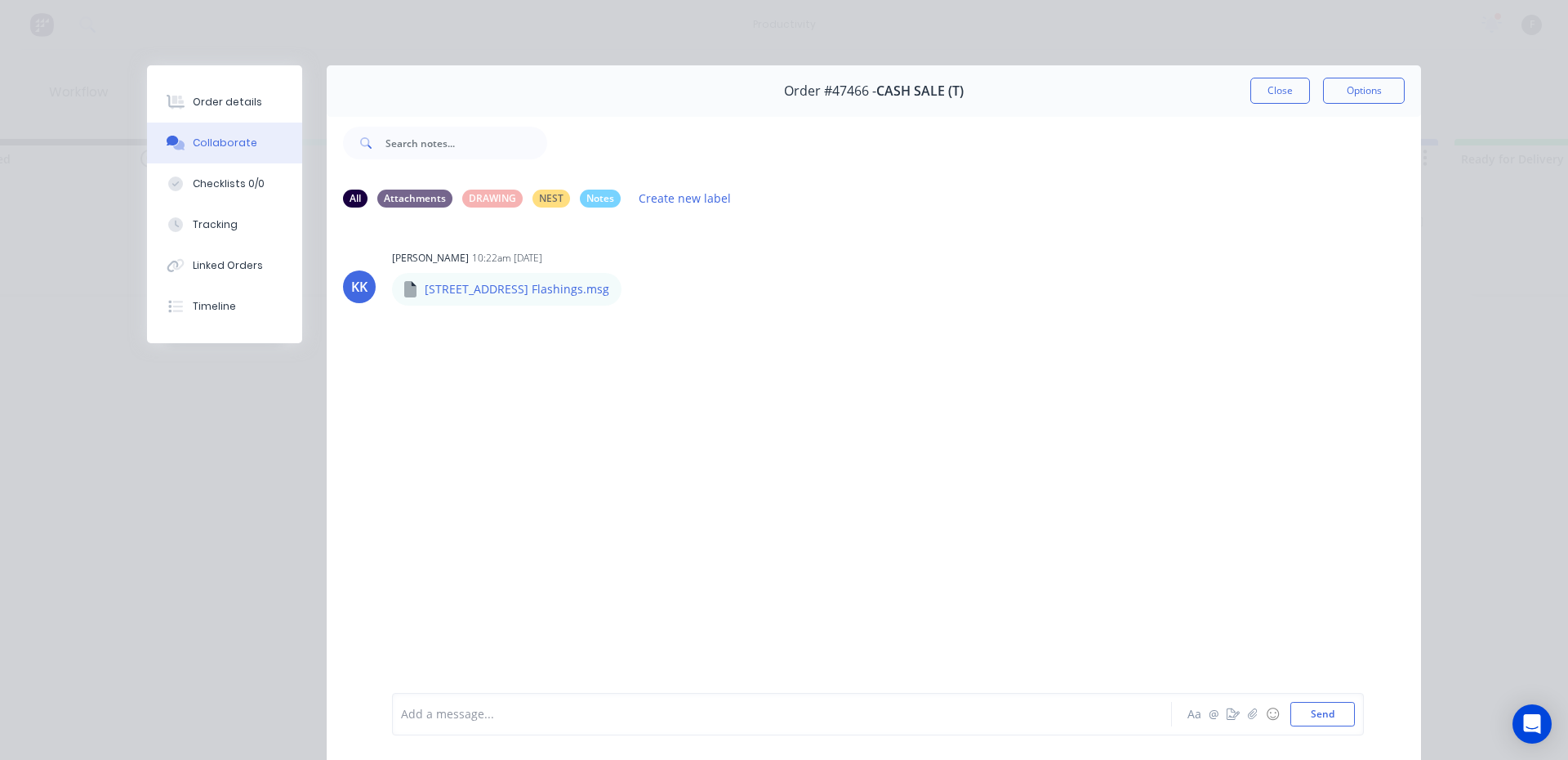
click at [498, 706] on div at bounding box center [758, 714] width 714 height 18
